Goal: Information Seeking & Learning: Find specific page/section

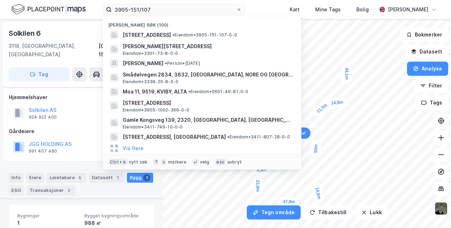
scroll to position [87, 0]
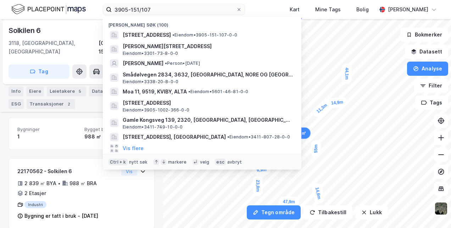
click at [43, 23] on div "3905-151/107 Nylige søk (100) Solkilen 2, 3118, [GEOGRAPHIC_DATA], [GEOGRAPHIC_…" at bounding box center [225, 114] width 451 height 228
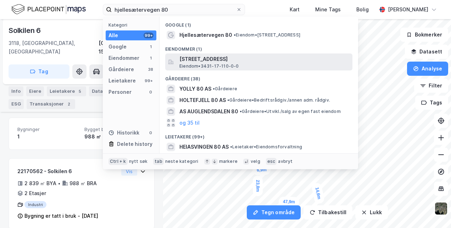
click at [193, 59] on span "[STREET_ADDRESS]" at bounding box center [265, 59] width 170 height 9
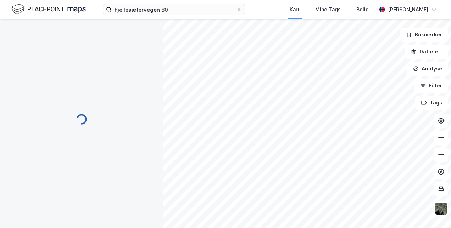
scroll to position [77, 0]
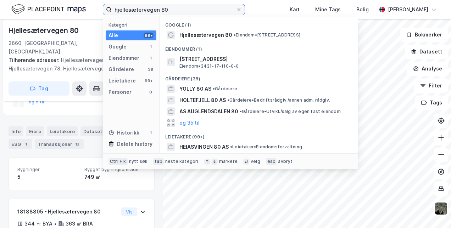
drag, startPoint x: 180, startPoint y: 9, endPoint x: -1, endPoint y: 12, distance: 181.0
click at [0, 12] on html "hjellesætervegen 80 Kategori Alle 99+ Google 1 Eiendommer 1 Gårdeiere 38 Leieta…" at bounding box center [225, 114] width 451 height 228
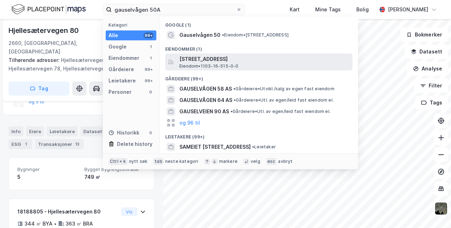
click at [207, 57] on span "[STREET_ADDRESS]" at bounding box center [265, 59] width 170 height 9
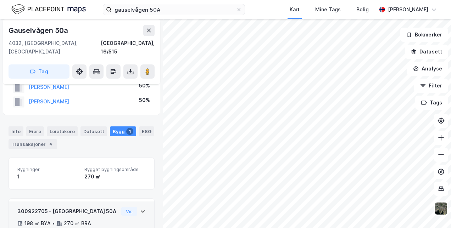
scroll to position [73, 0]
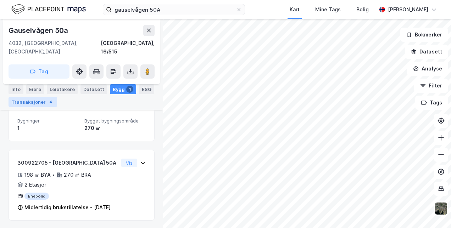
click at [23, 106] on div "Transaksjoner 4" at bounding box center [33, 102] width 49 height 10
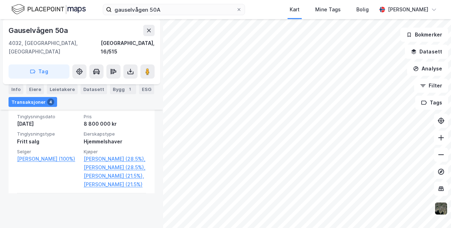
scroll to position [306, 0]
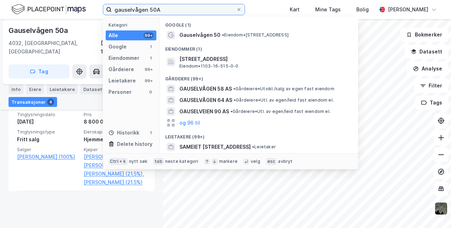
drag, startPoint x: 178, startPoint y: 15, endPoint x: 95, endPoint y: 9, distance: 83.2
click at [95, 9] on div "gauselvågen 50A Kategori Alle 99+ Google 1 Eiendommer 1 Gårdeiere 99+ Leietaker…" at bounding box center [225, 9] width 451 height 19
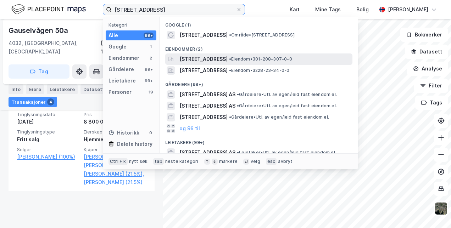
type input "[STREET_ADDRESS]"
click at [194, 58] on span "[STREET_ADDRESS]" at bounding box center [204, 59] width 48 height 9
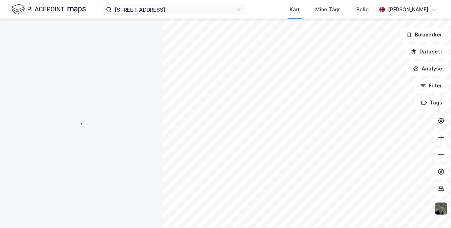
scroll to position [134, 0]
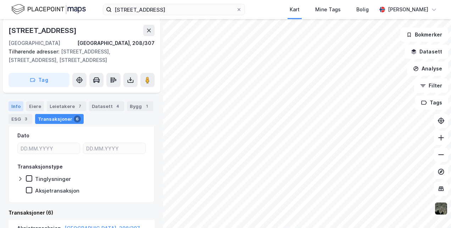
click at [14, 104] on div "Info" at bounding box center [16, 106] width 15 height 10
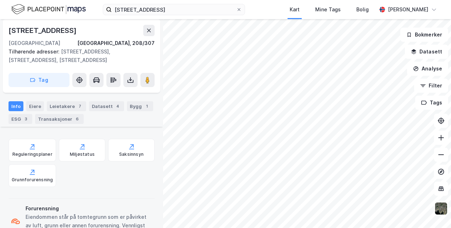
scroll to position [235, 0]
click at [129, 152] on div "Saksinnsyn" at bounding box center [131, 150] width 46 height 23
